Goal: Information Seeking & Learning: Learn about a topic

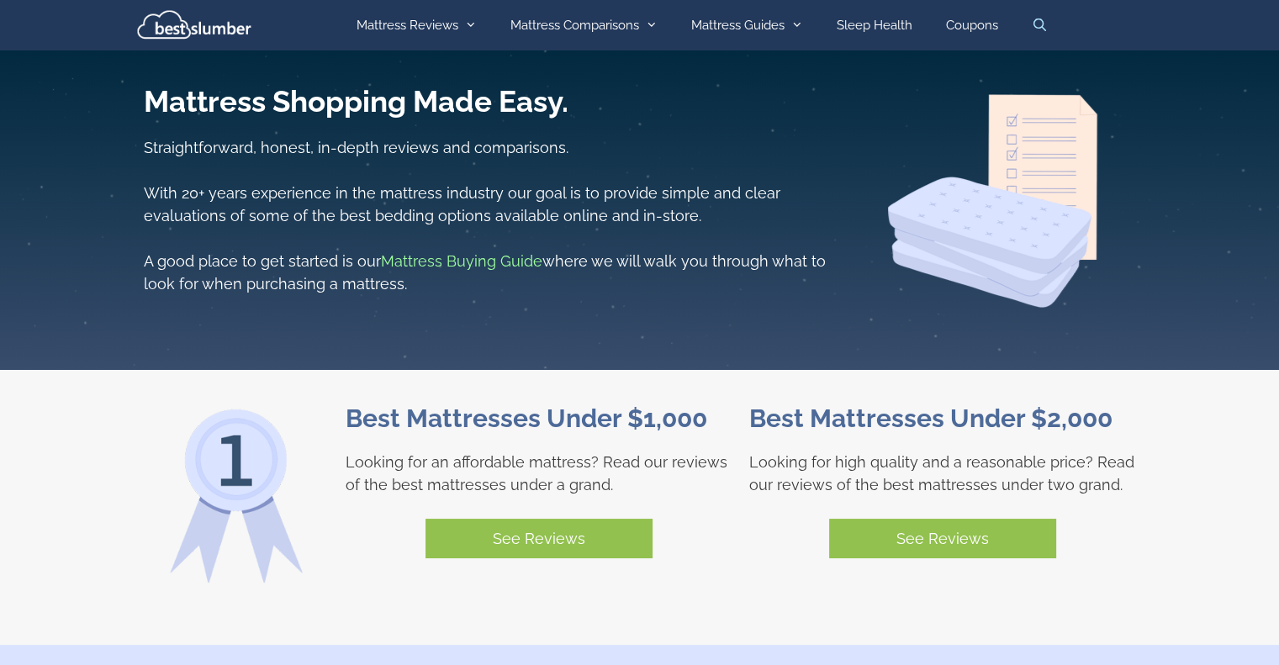
click at [1042, 26] on link "Open Search Bar" at bounding box center [1040, 25] width 50 height 50
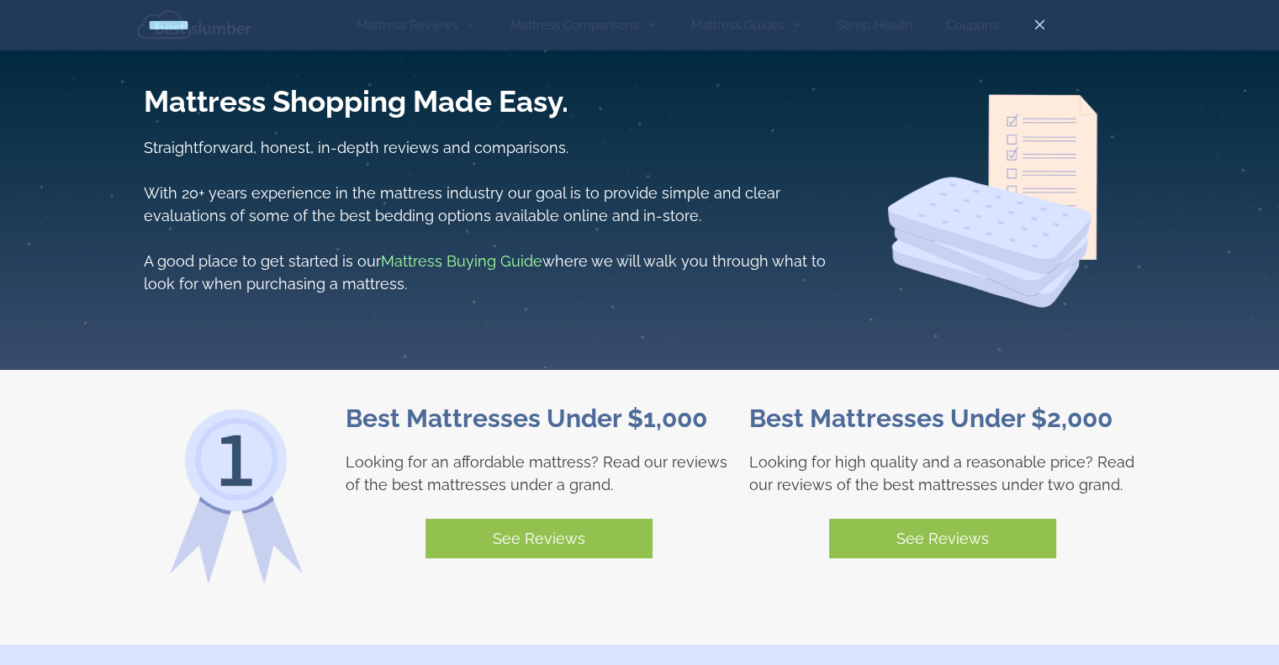
type input "*******"
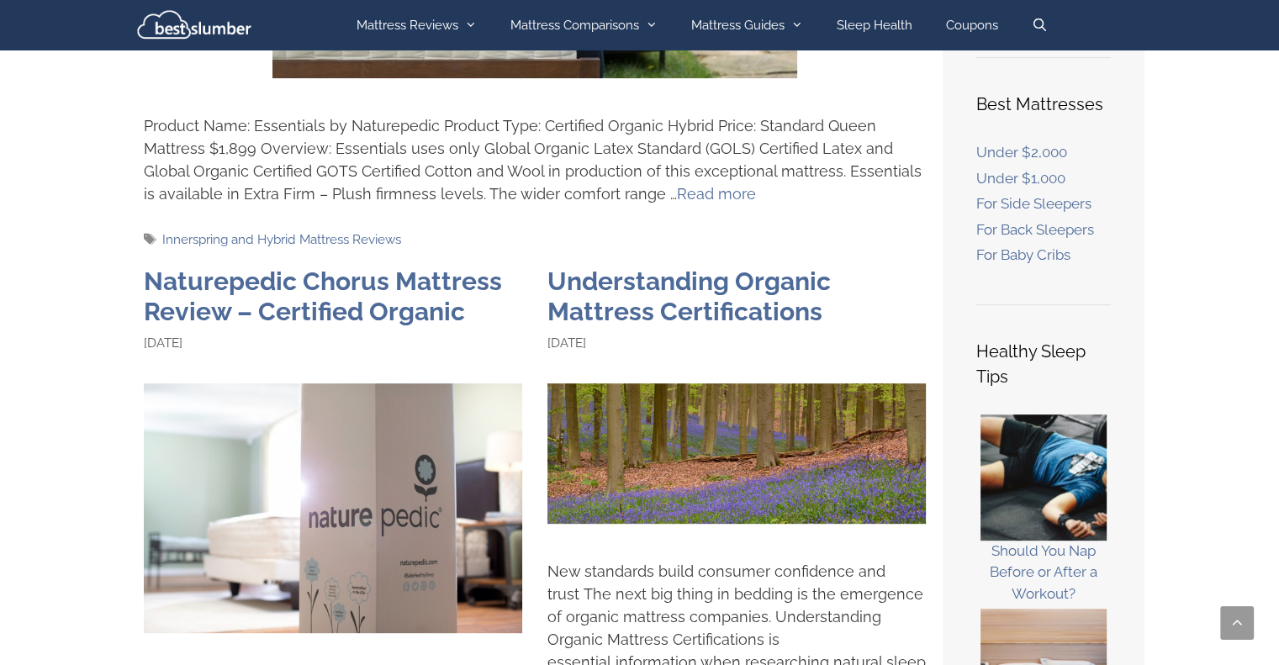
scroll to position [673, 0]
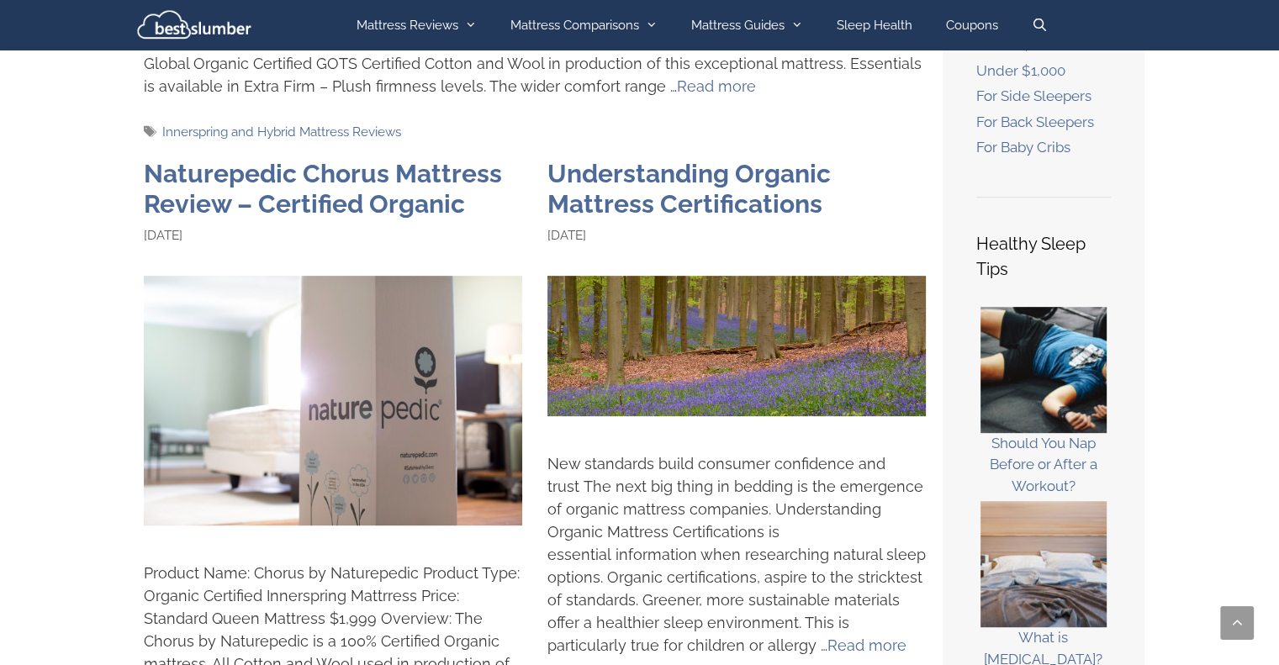
click at [780, 359] on img at bounding box center [737, 346] width 378 height 140
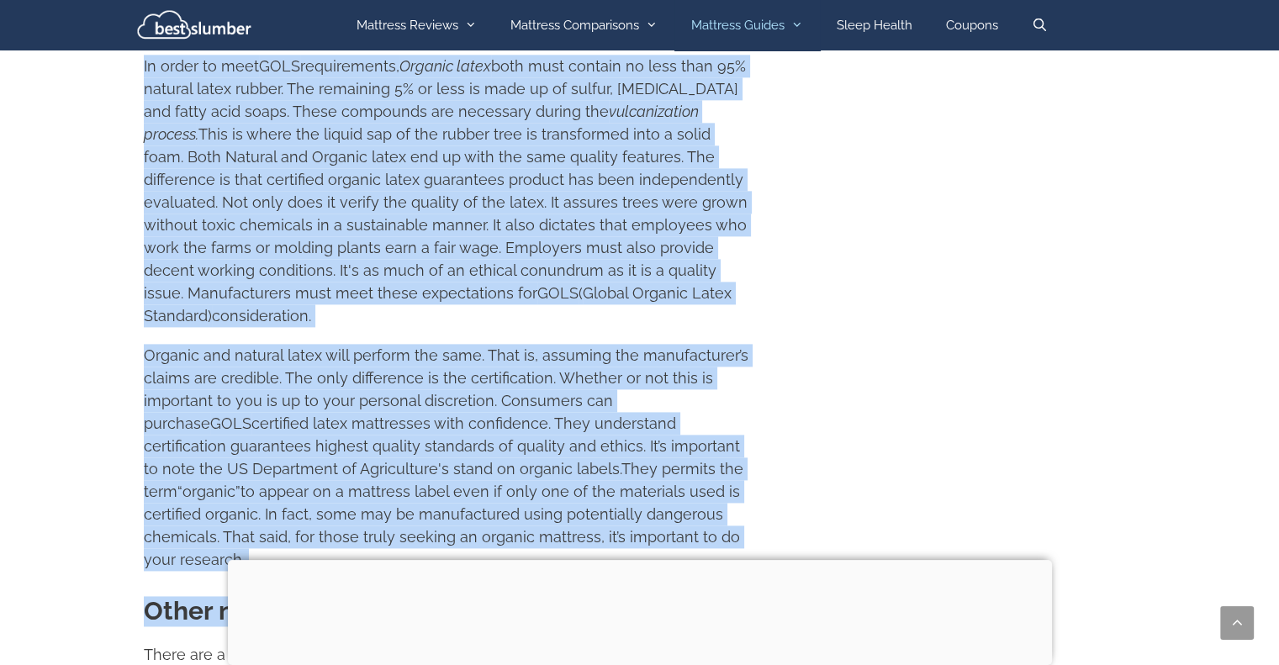
scroll to position [2187, 0]
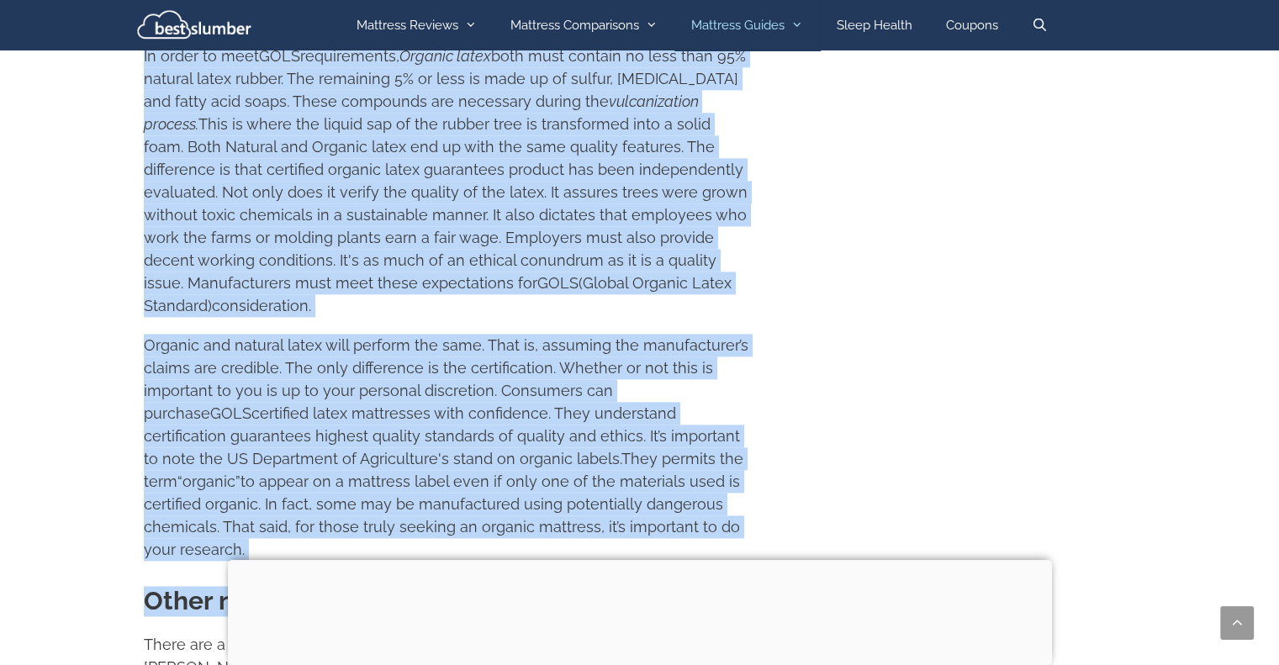
drag, startPoint x: 136, startPoint y: 201, endPoint x: 807, endPoint y: 476, distance: 725.4
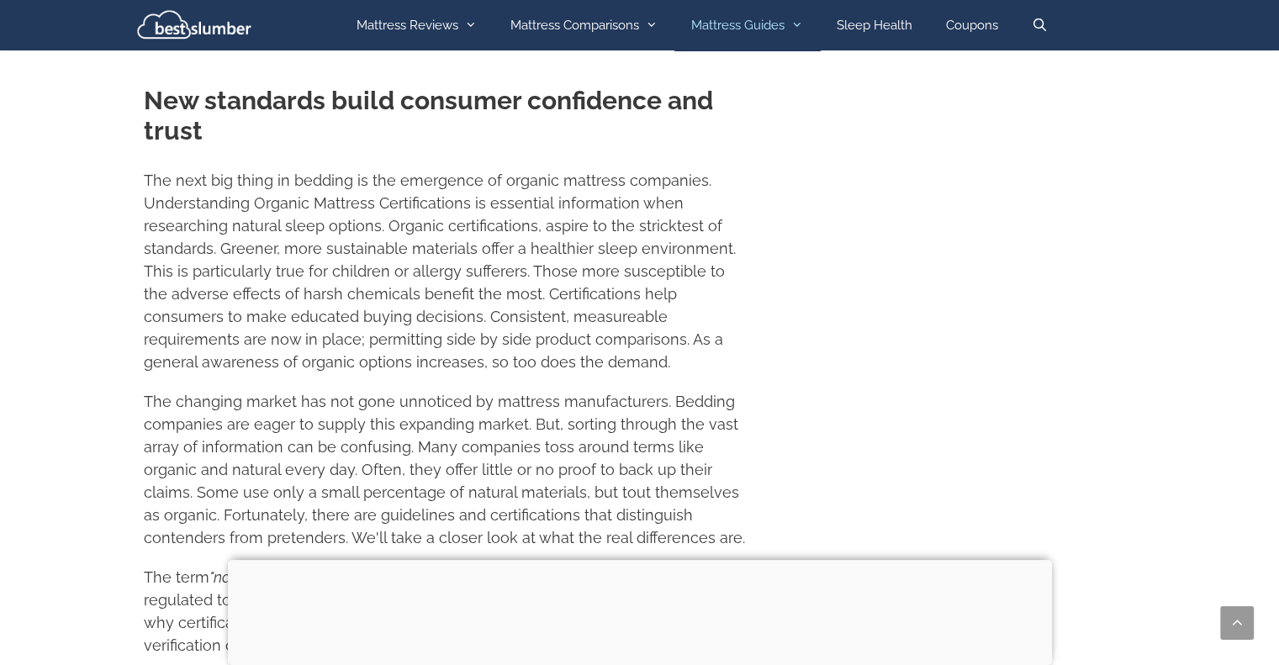
scroll to position [505, 0]
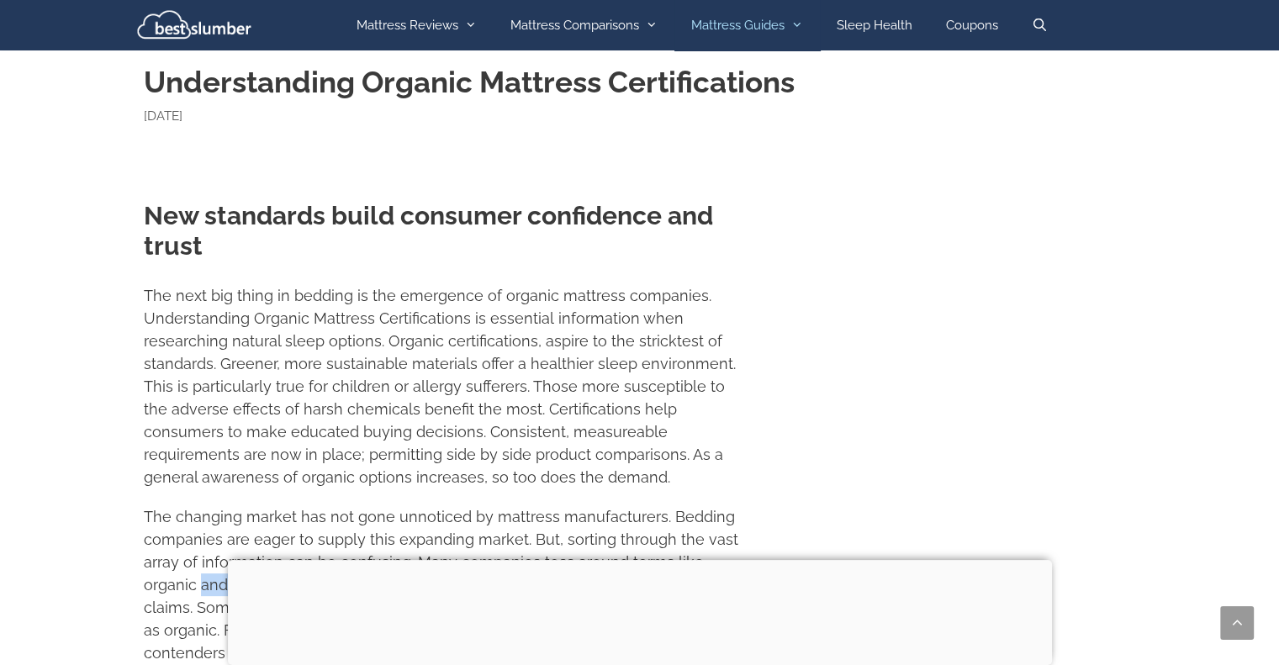
scroll to position [421, 0]
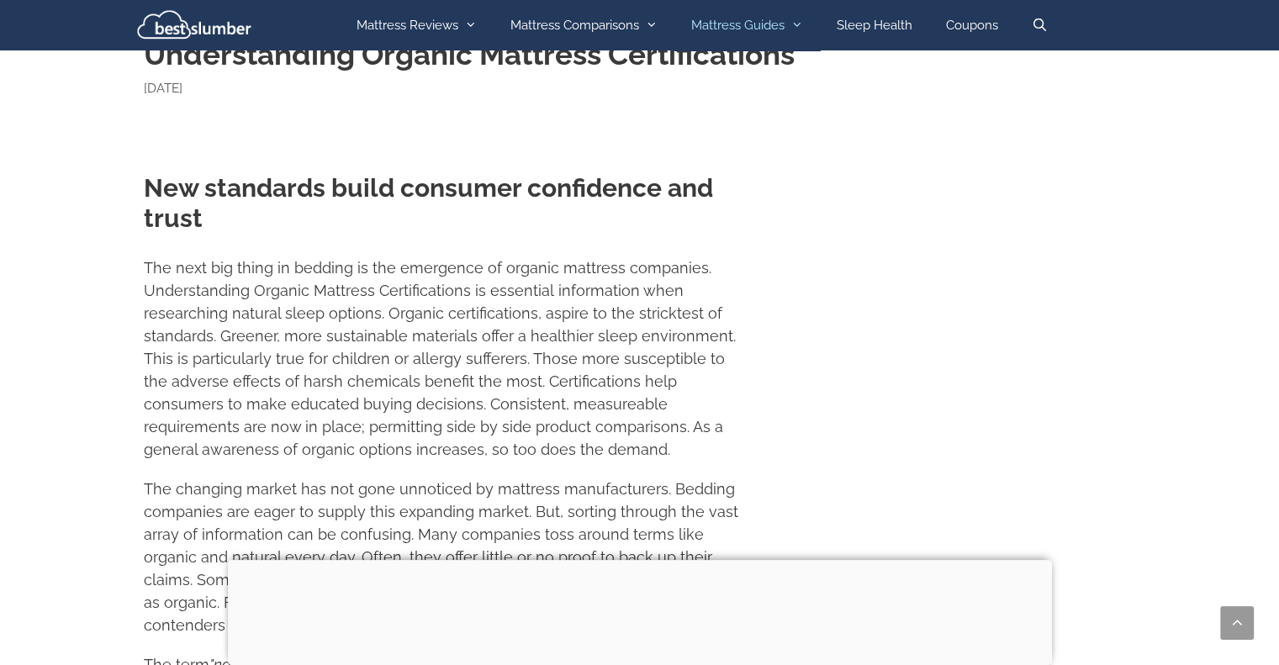
drag, startPoint x: 0, startPoint y: 644, endPoint x: 905, endPoint y: 334, distance: 956.7
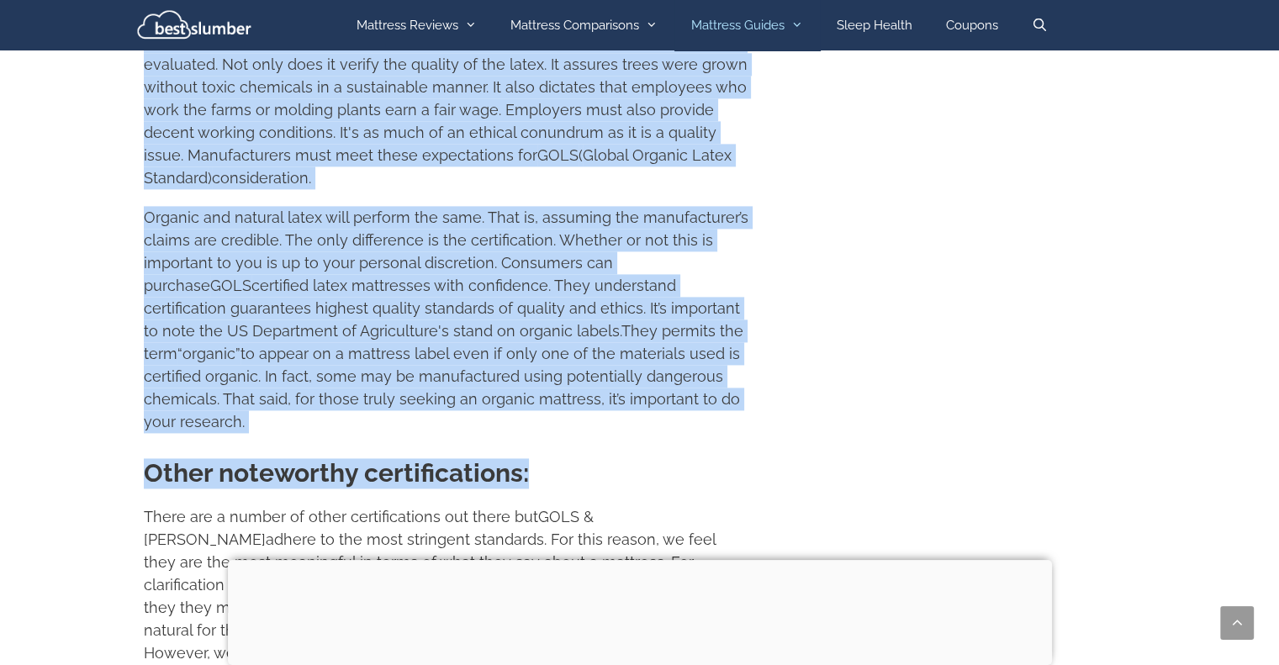
scroll to position [2355, 0]
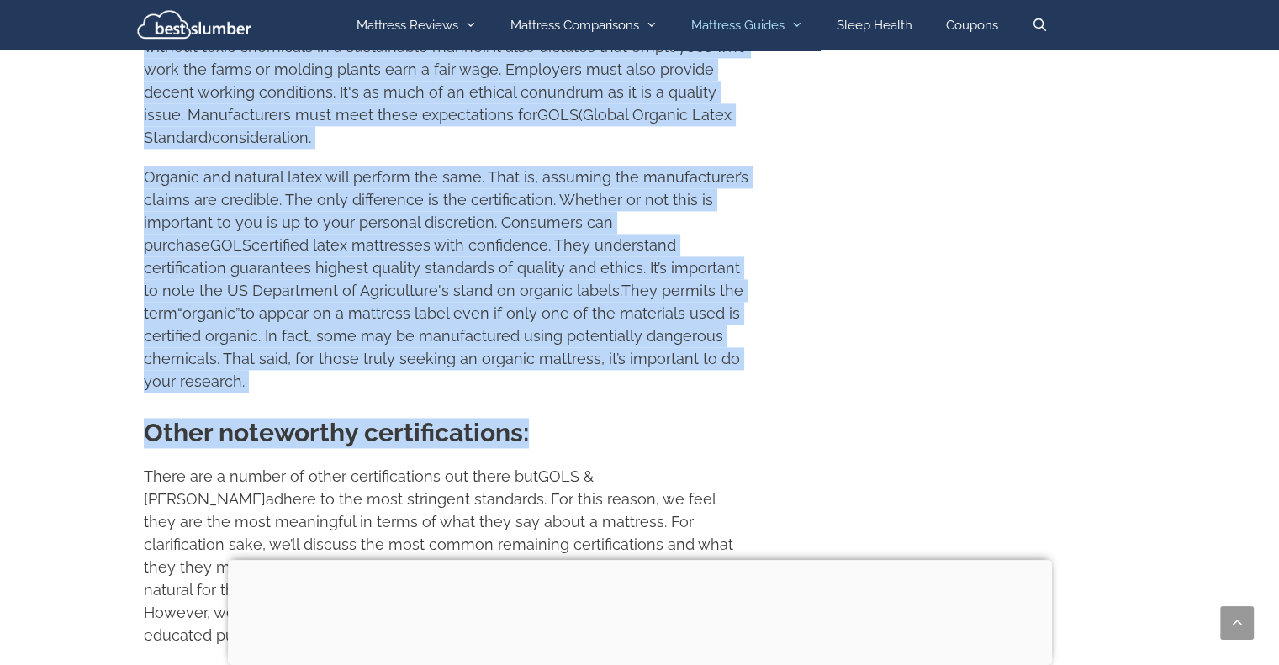
drag, startPoint x: 143, startPoint y: 134, endPoint x: 858, endPoint y: 309, distance: 736.0
copy div "Understanding Organic Mattress Certifications November 4, 2018 July 31, 2017 ​ …"
